Goal: Task Accomplishment & Management: Complete application form

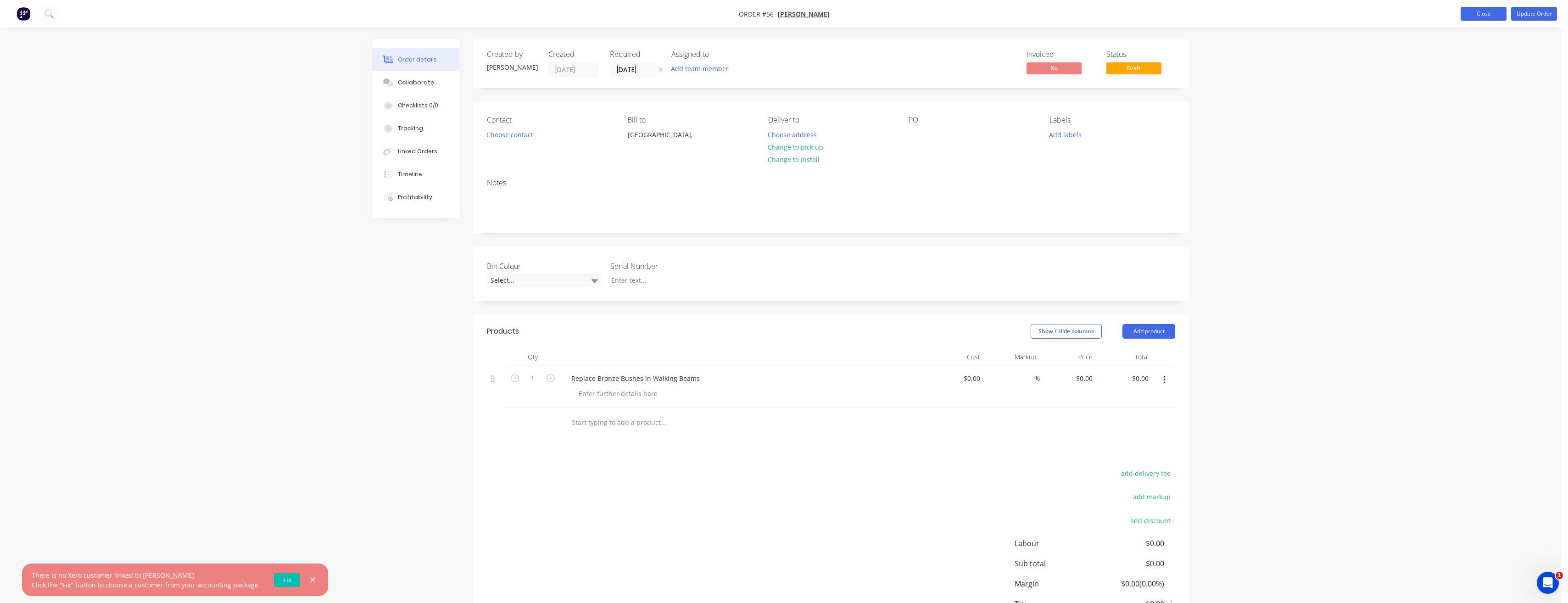
click at [1481, 19] on button "Close" at bounding box center [1483, 14] width 46 height 14
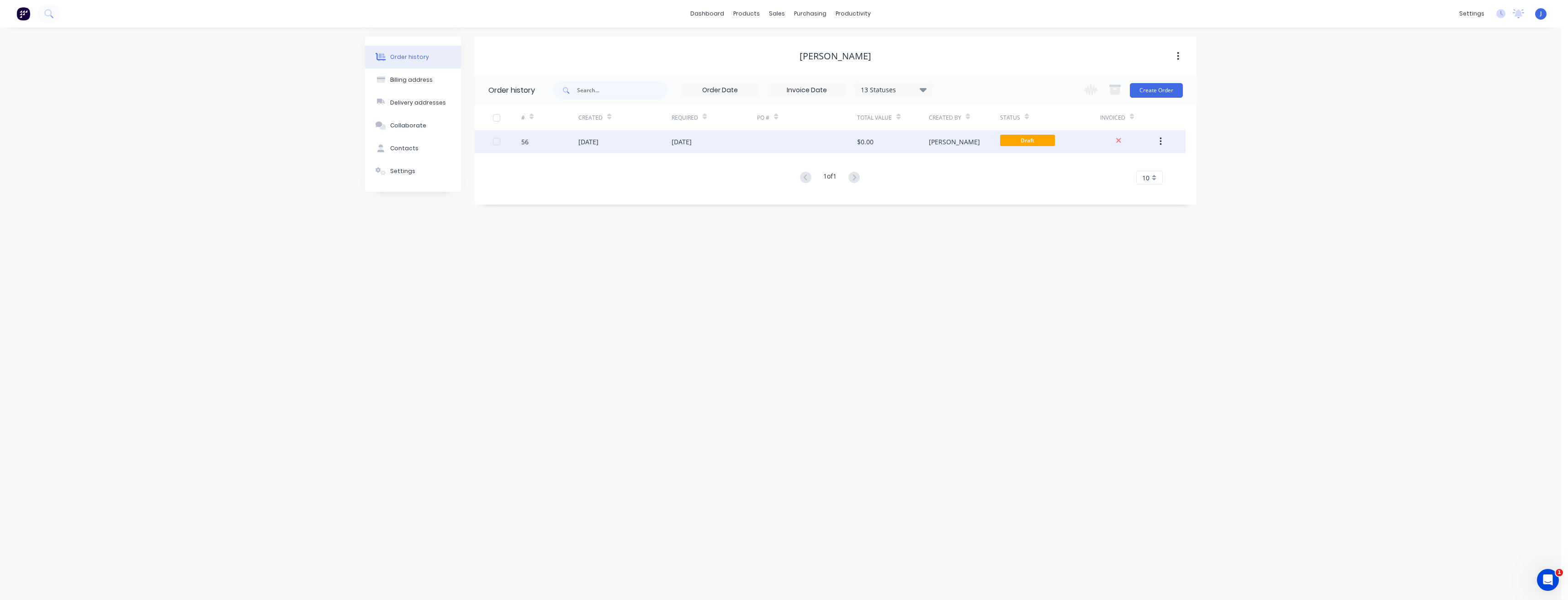
click at [772, 142] on div at bounding box center [806, 141] width 100 height 23
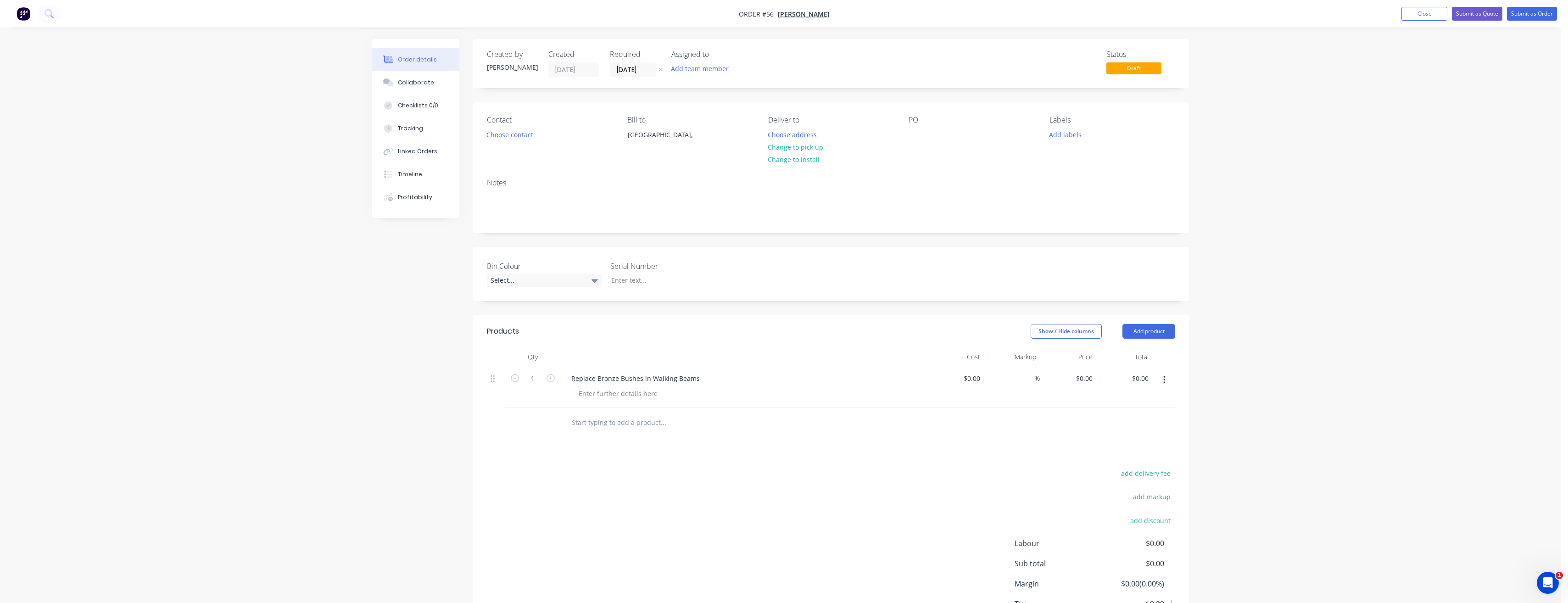
click at [1535, 6] on nav "Order #56 - [PERSON_NAME] Add product Close Submit as Quote Submit as Order" at bounding box center [784, 14] width 1568 height 27
click at [1534, 10] on button "Submit as Order" at bounding box center [1532, 14] width 50 height 14
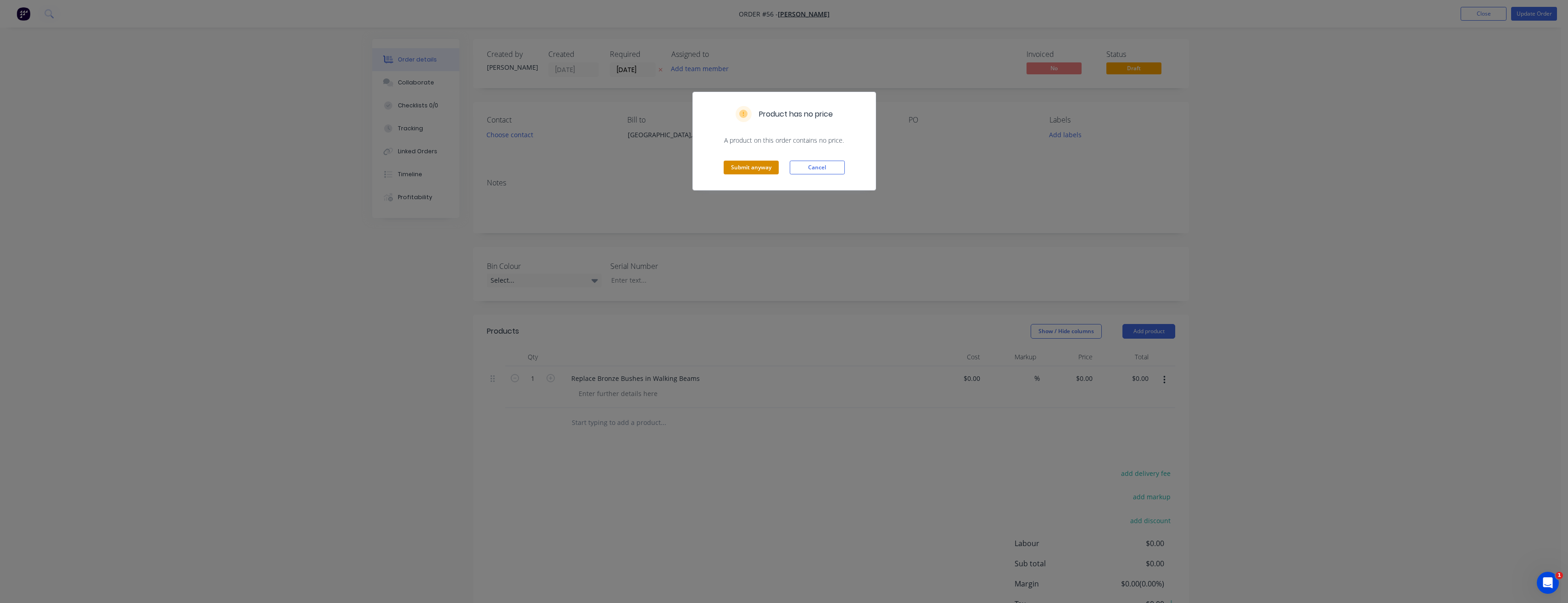
click at [755, 166] on button "Submit anyway" at bounding box center [751, 168] width 55 height 14
